Goal: Task Accomplishment & Management: Use online tool/utility

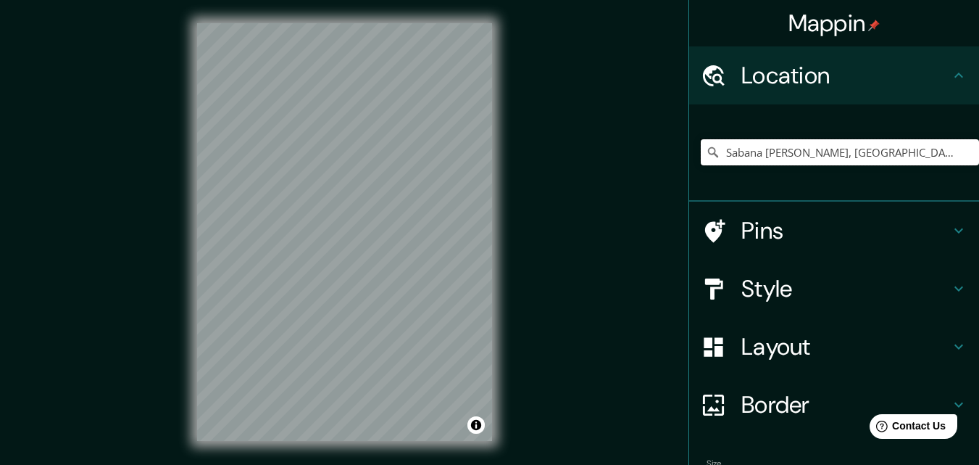
click at [892, 148] on input "Sabana de Torres, Santander, Colombia" at bounding box center [840, 152] width 278 height 26
drag, startPoint x: 918, startPoint y: 156, endPoint x: 809, endPoint y: 170, distance: 109.7
click at [809, 170] on div "Sabana de Torres, Santander, Colombia" at bounding box center [840, 152] width 278 height 72
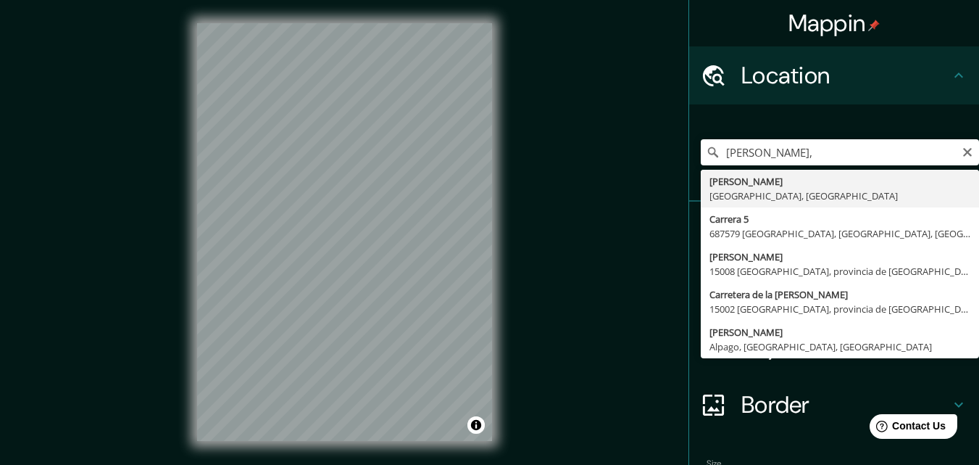
type input "Sabana de Torres, Santander, Colombia"
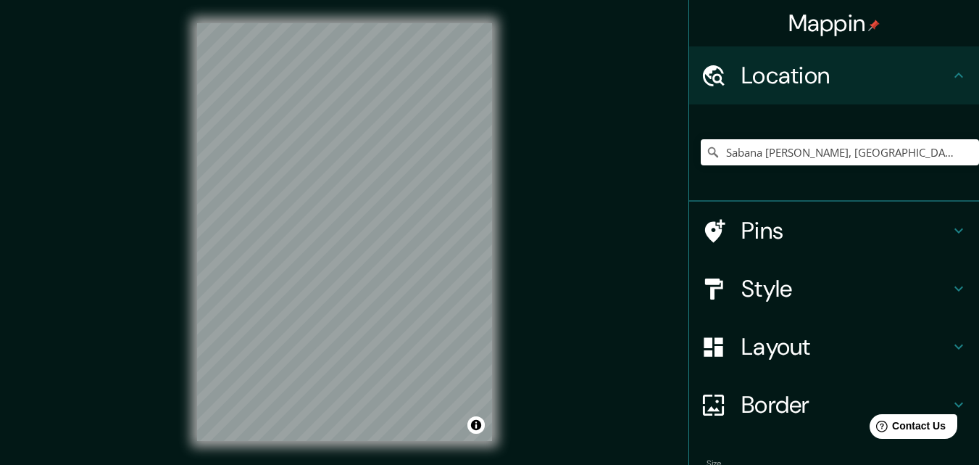
click at [822, 350] on h4 "Layout" at bounding box center [846, 346] width 209 height 29
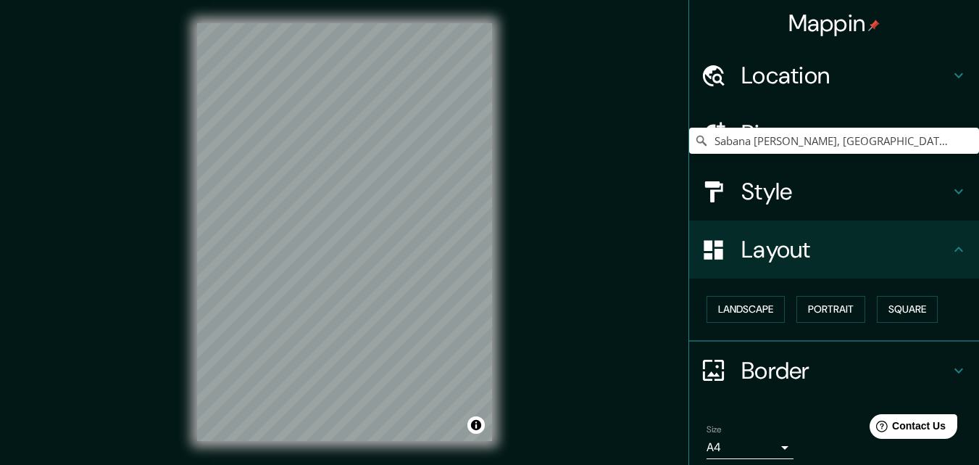
click at [831, 262] on h4 "Layout" at bounding box center [846, 249] width 209 height 29
click at [837, 217] on div "Style" at bounding box center [834, 191] width 290 height 58
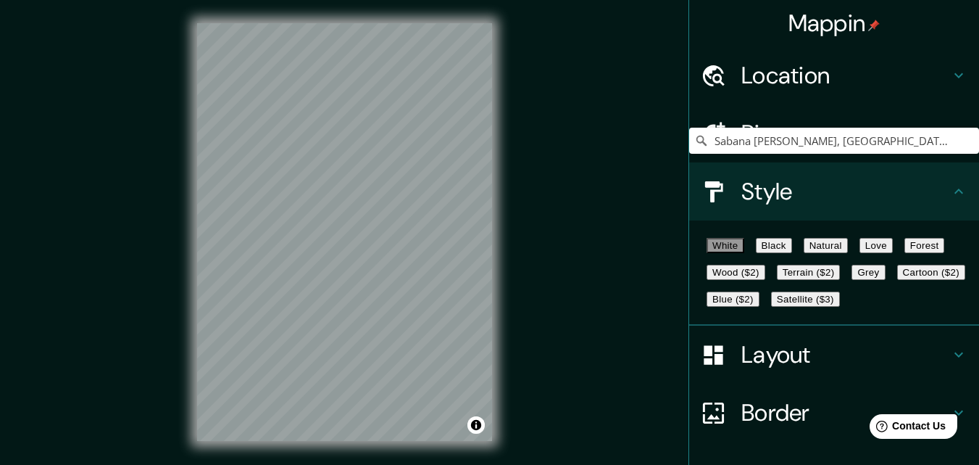
click at [792, 253] on button "Black" at bounding box center [774, 245] width 36 height 15
click at [893, 253] on button "Love" at bounding box center [876, 245] width 33 height 15
click at [852, 280] on button "Grey" at bounding box center [868, 272] width 33 height 15
click at [897, 280] on button "Cartoon ($2)" at bounding box center [931, 272] width 68 height 15
click at [760, 307] on button "Blue ($2)" at bounding box center [733, 298] width 53 height 15
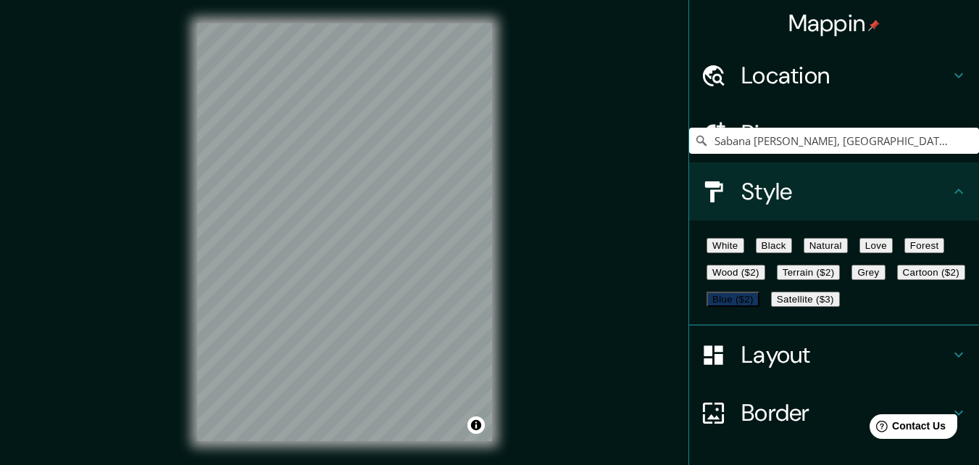
click at [771, 307] on button "Satellite ($3)" at bounding box center [805, 298] width 69 height 15
drag, startPoint x: 939, startPoint y: 273, endPoint x: 916, endPoint y: 288, distance: 27.4
click at [928, 283] on div "White Black Natural Love Forest Wood ($2) Terrain ($2) Grey Cartoon ($2) Blue (…" at bounding box center [840, 272] width 278 height 80
click at [841, 280] on button "Terrain ($2)" at bounding box center [809, 272] width 64 height 15
click at [765, 280] on button "Wood ($2)" at bounding box center [736, 272] width 59 height 15
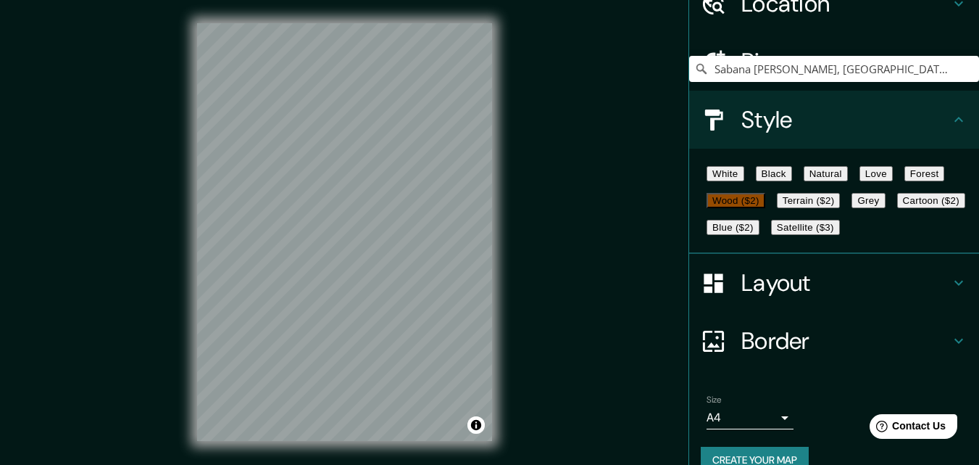
scroll to position [171, 0]
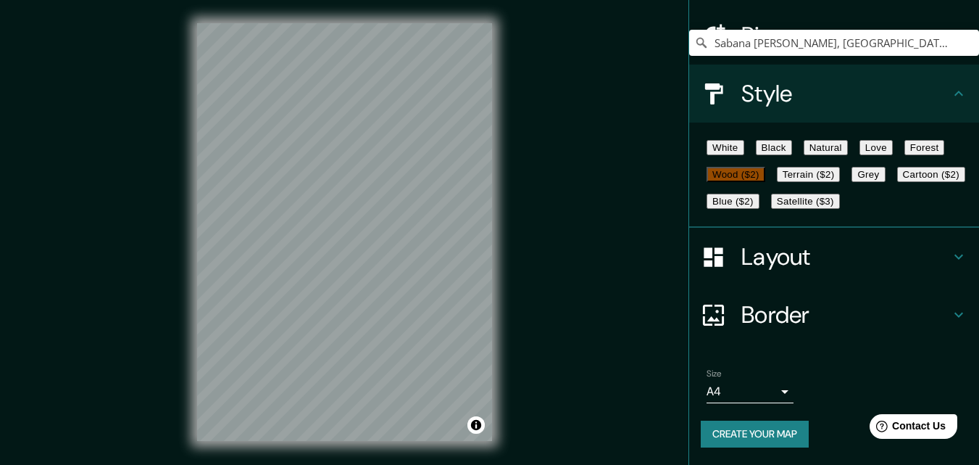
click at [780, 437] on button "Create your map" at bounding box center [755, 433] width 108 height 27
